Goal: Task Accomplishment & Management: Manage account settings

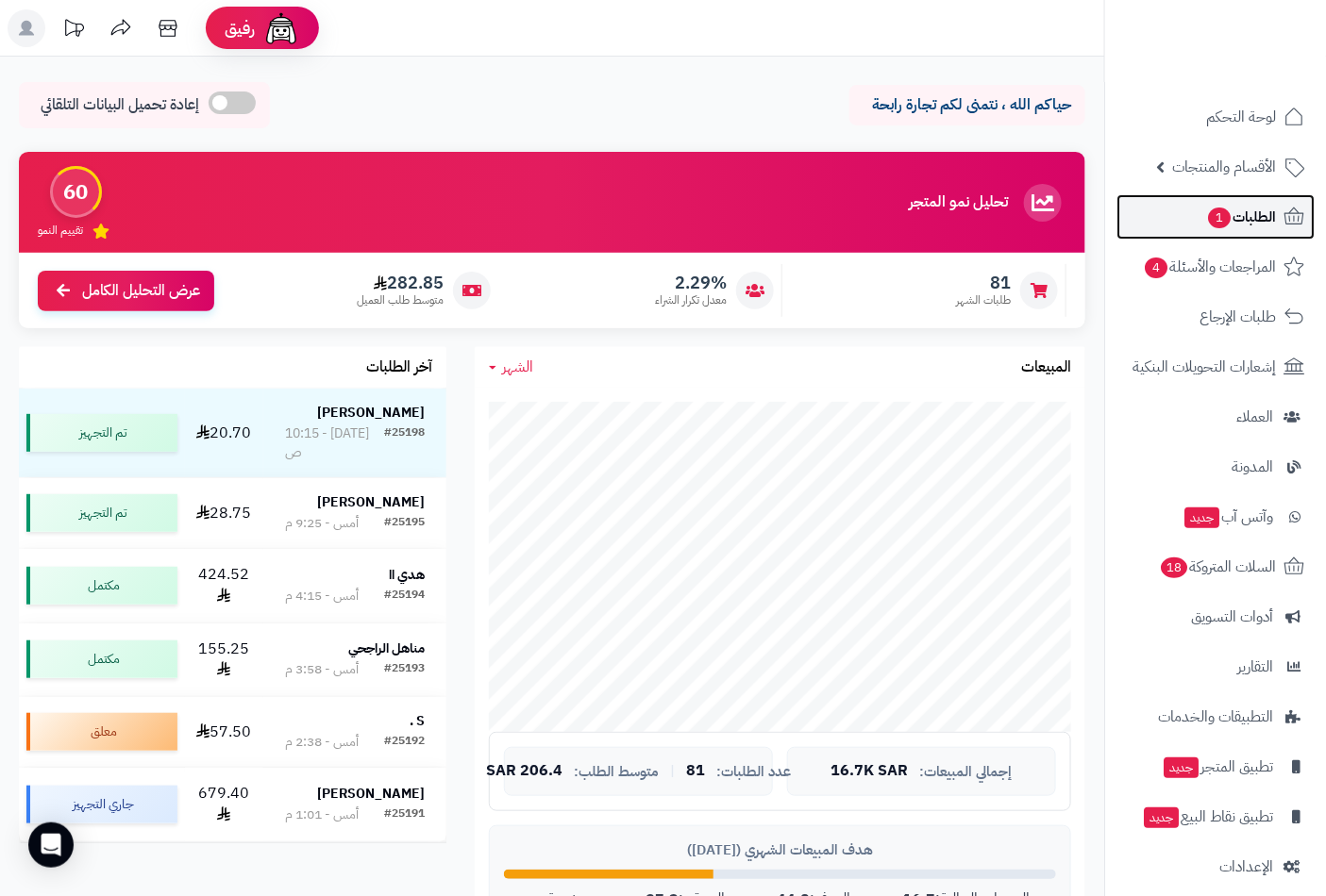
click at [1233, 228] on span "الطلبات 1" at bounding box center [1241, 216] width 69 height 27
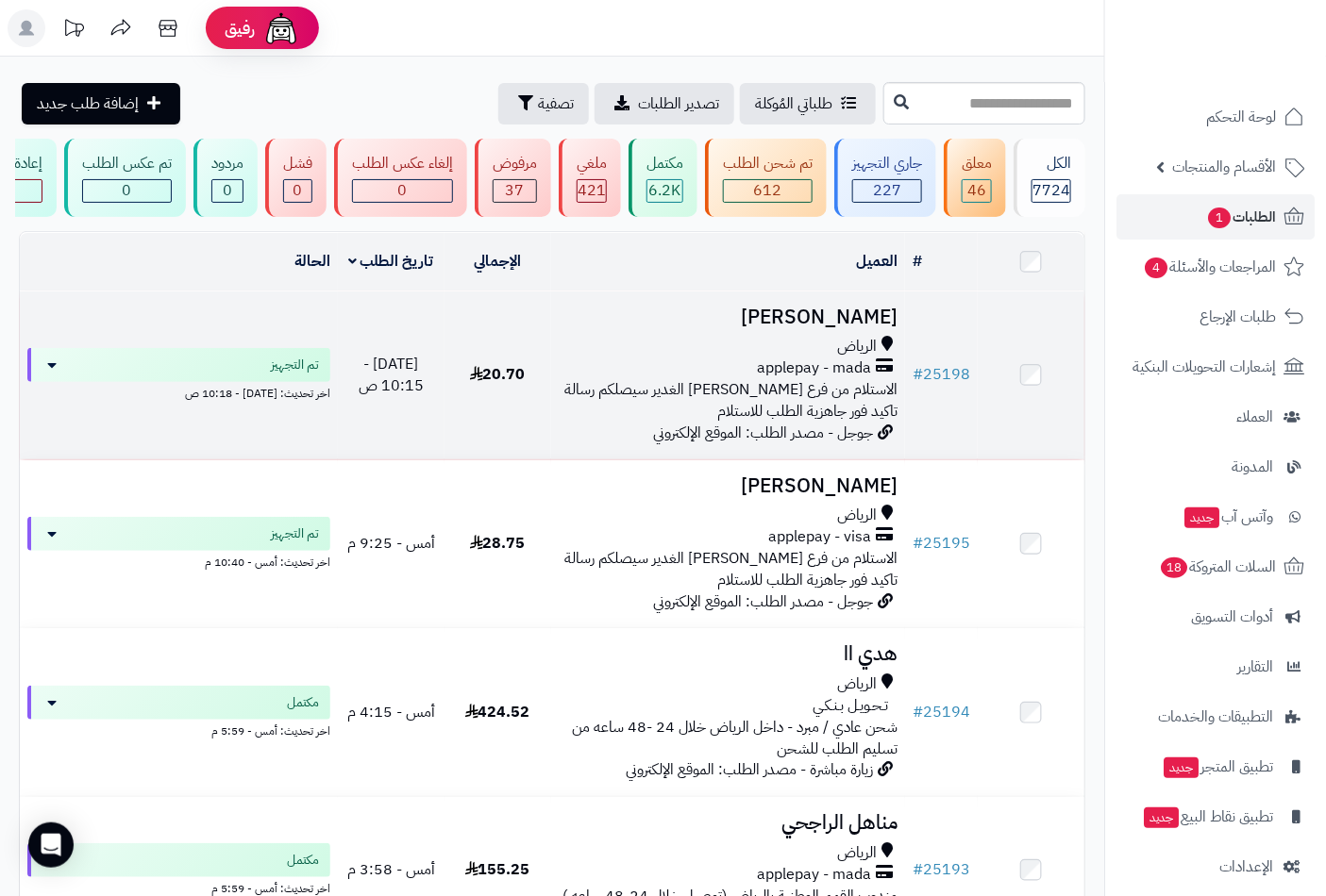
click at [790, 436] on span "جوجل - مصدر الطلب: الموقع الإلكتروني" at bounding box center [763, 433] width 220 height 23
click at [832, 357] on div "الرياض" at bounding box center [729, 346] width 339 height 22
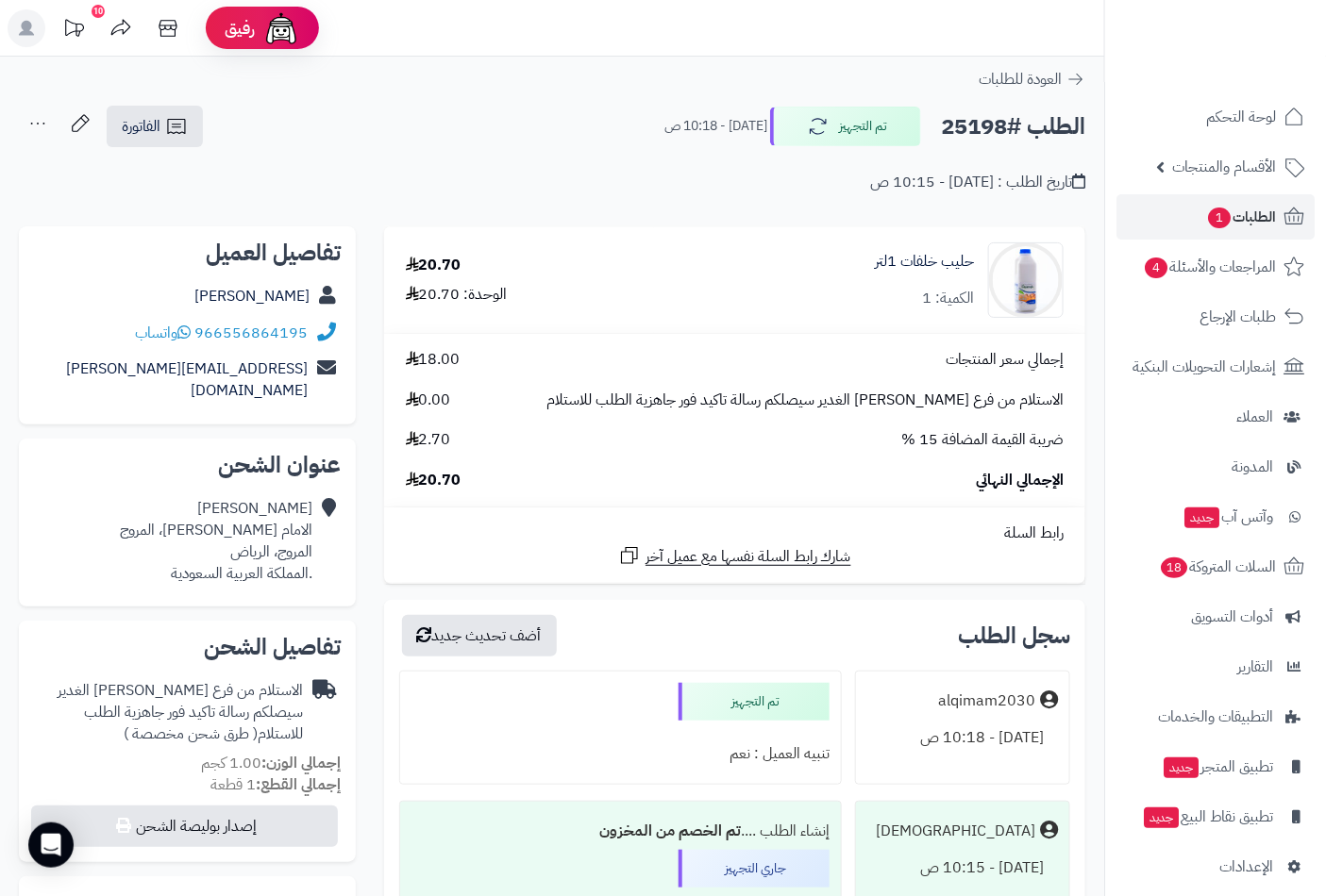
click at [124, 151] on div "تاريخ الطلب : اليوم - 10:15 ص" at bounding box center [552, 171] width 1066 height 45
click at [129, 126] on span "الفاتورة" at bounding box center [141, 126] width 39 height 23
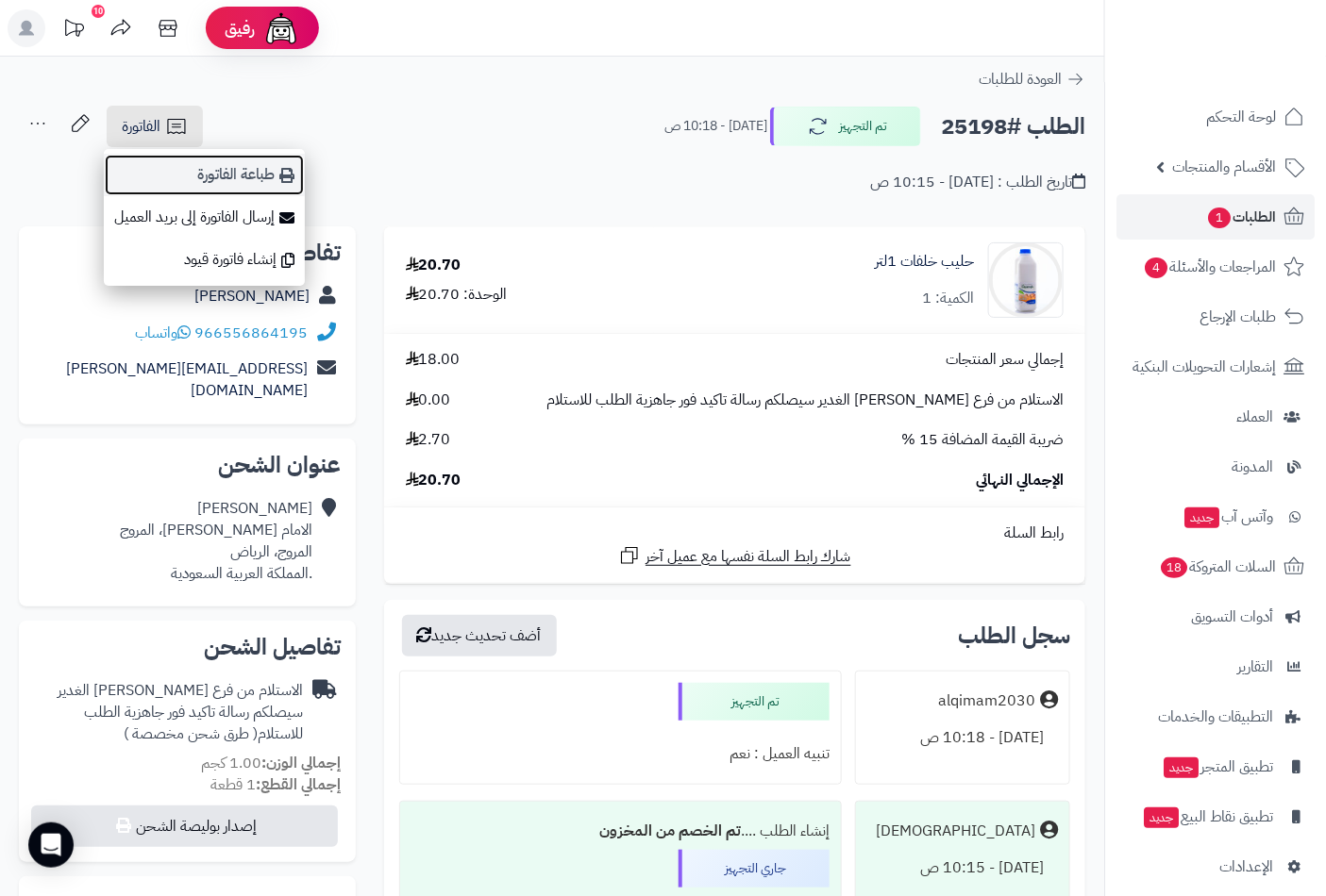
click at [258, 171] on link "طباعة الفاتورة" at bounding box center [204, 175] width 201 height 43
